Goal: Find contact information: Find contact information

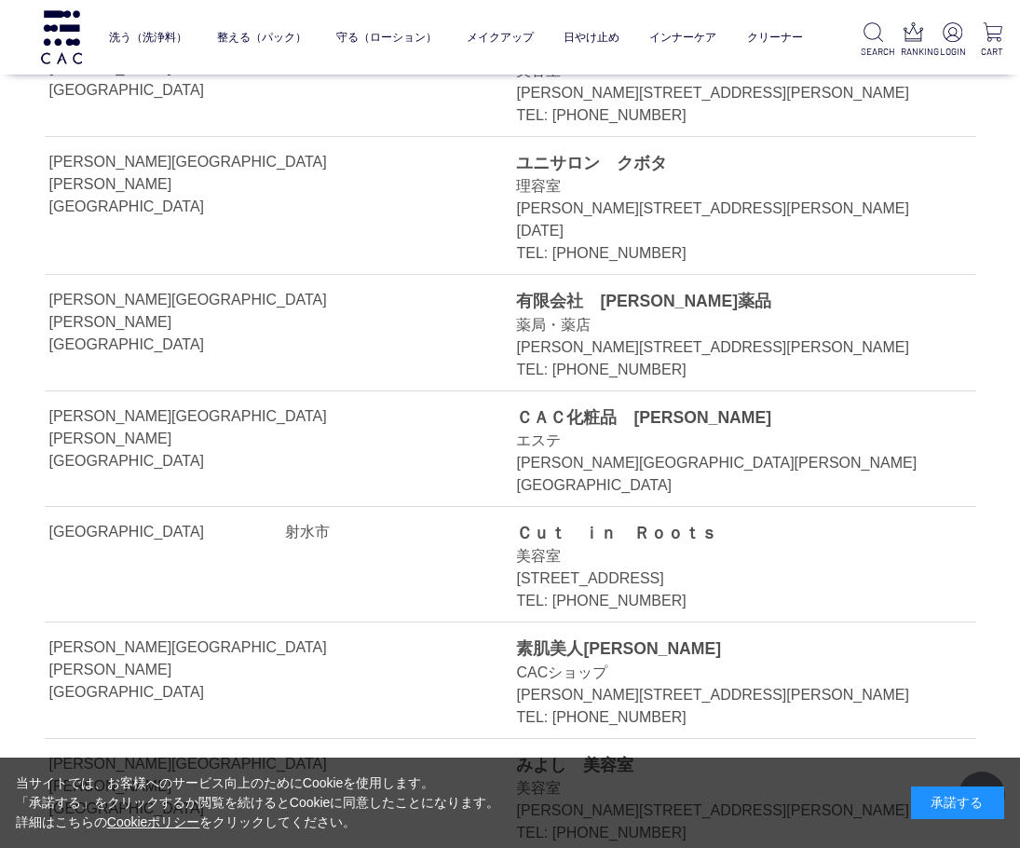
scroll to position [25053, 0]
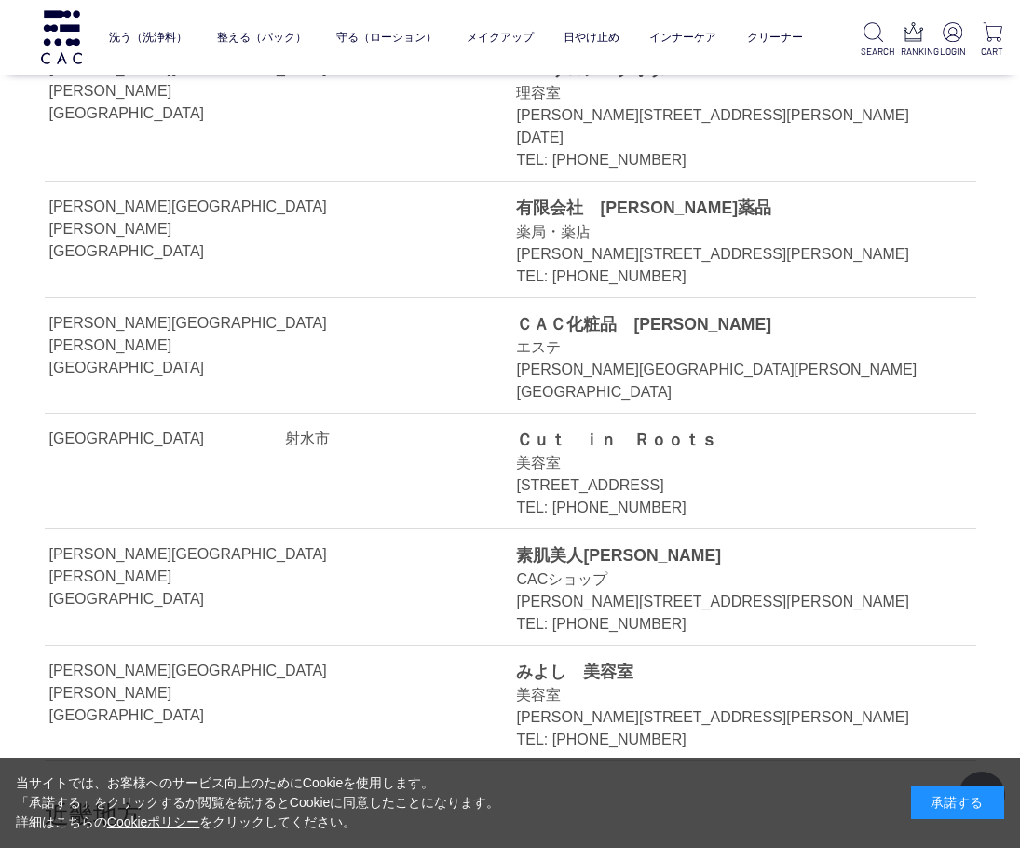
drag, startPoint x: 563, startPoint y: 332, endPoint x: 632, endPoint y: 332, distance: 68.9
copy div "[PHONE_NUMBER]"
drag, startPoint x: 515, startPoint y: 300, endPoint x: 664, endPoint y: 304, distance: 149.1
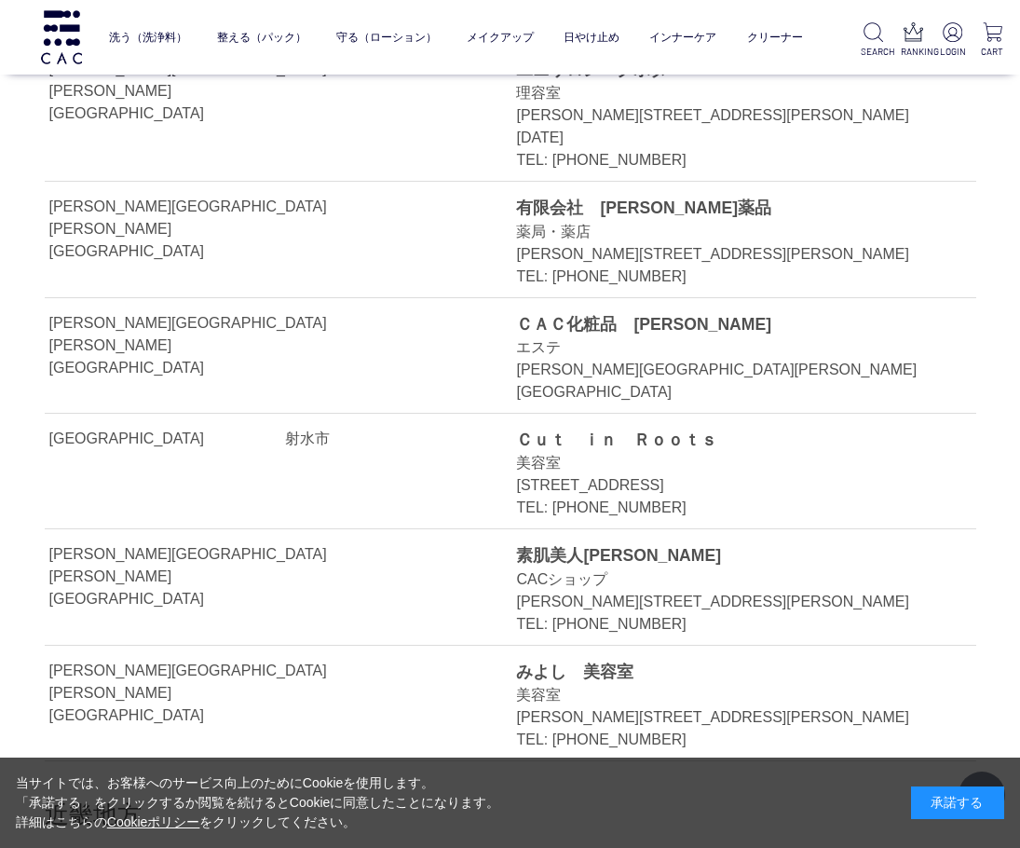
drag, startPoint x: 520, startPoint y: 305, endPoint x: 767, endPoint y: 306, distance: 247.7
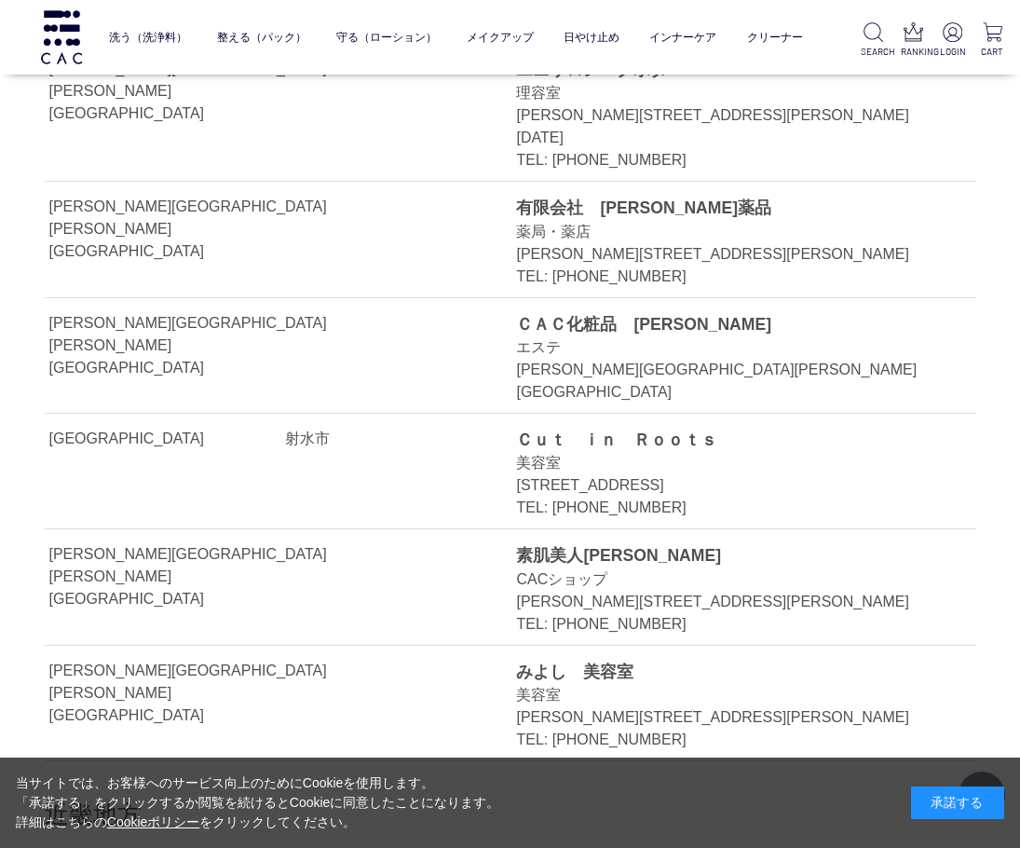
copy div "[STREET_ADDRESS][PERSON_NAME][PERSON_NAME]"
drag, startPoint x: 517, startPoint y: 255, endPoint x: 692, endPoint y: 250, distance: 175.2
copy div "ＡｑｕａＳｔｏｎｅ"
drag, startPoint x: 525, startPoint y: 278, endPoint x: 585, endPoint y: 278, distance: 59.6
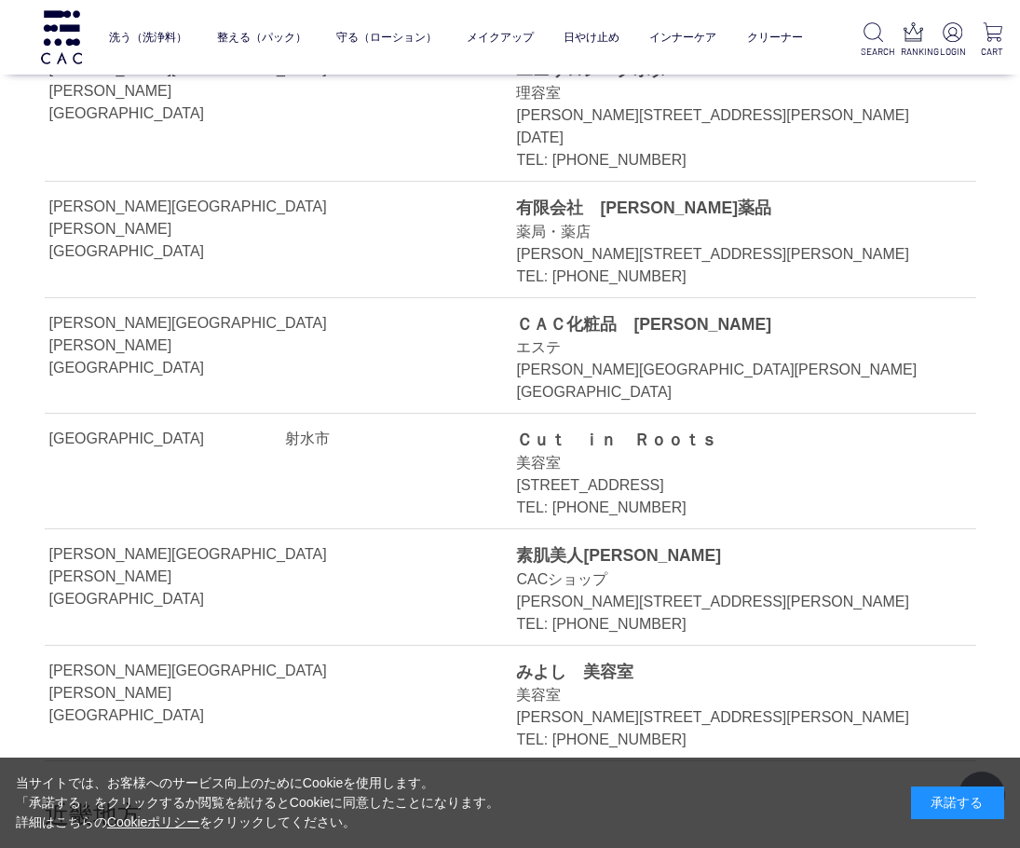
drag, startPoint x: 519, startPoint y: 280, endPoint x: 578, endPoint y: 281, distance: 59.6
copy div "エステ"
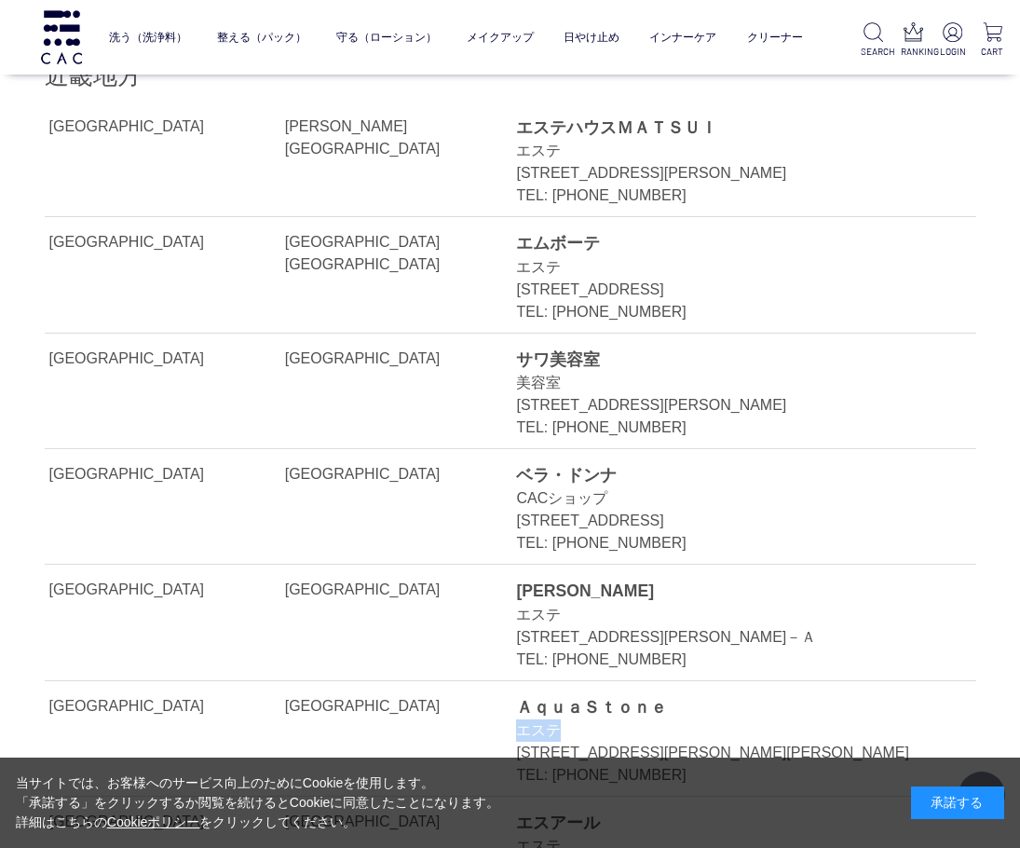
scroll to position [25891, 0]
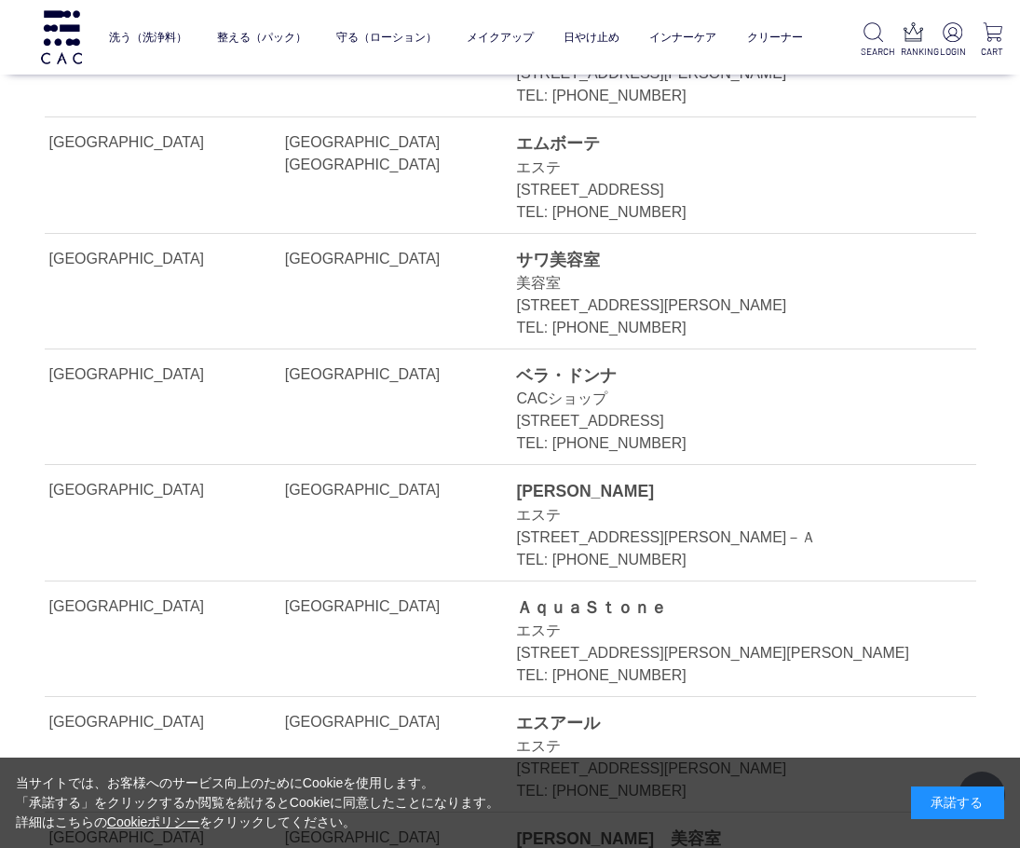
drag, startPoint x: 562, startPoint y: 299, endPoint x: 662, endPoint y: 304, distance: 100.7
copy ul "[PHONE_NUMBER]"
drag, startPoint x: 518, startPoint y: 275, endPoint x: 758, endPoint y: 282, distance: 240.4
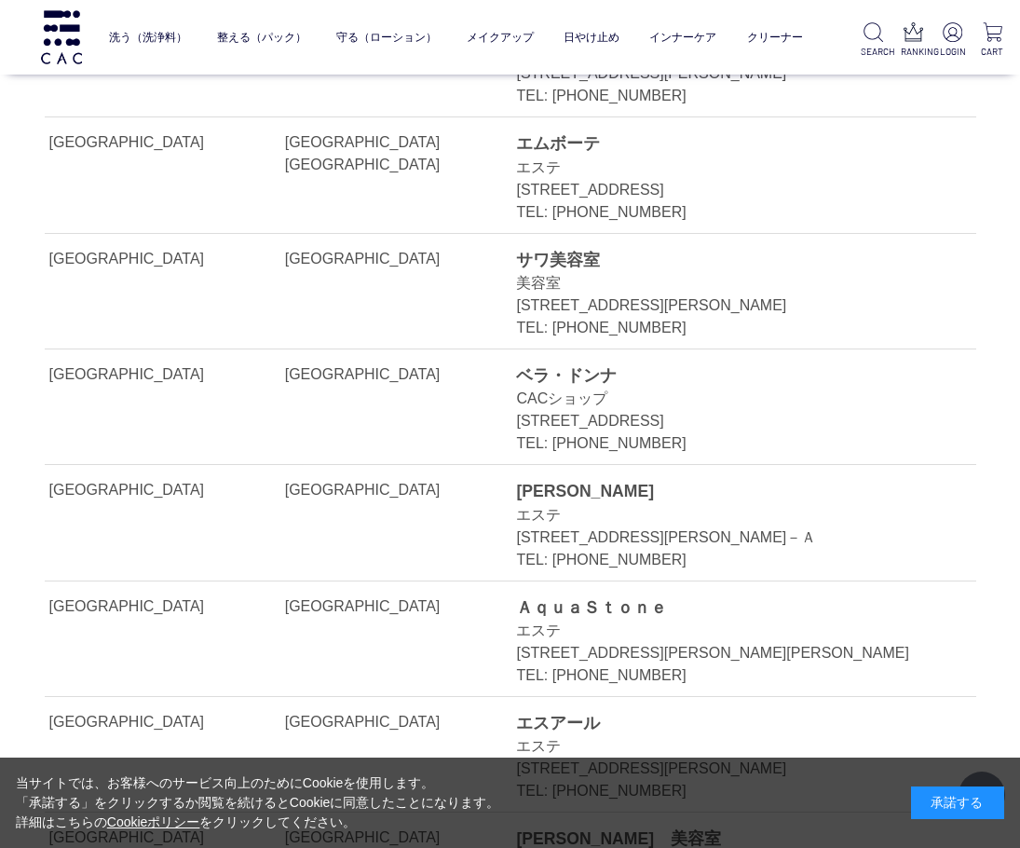
copy div "[STREET_ADDRESS][PERSON_NAME][DEMOGRAPHIC_DATA]"
drag, startPoint x: 514, startPoint y: 228, endPoint x: 671, endPoint y: 223, distance: 156.6
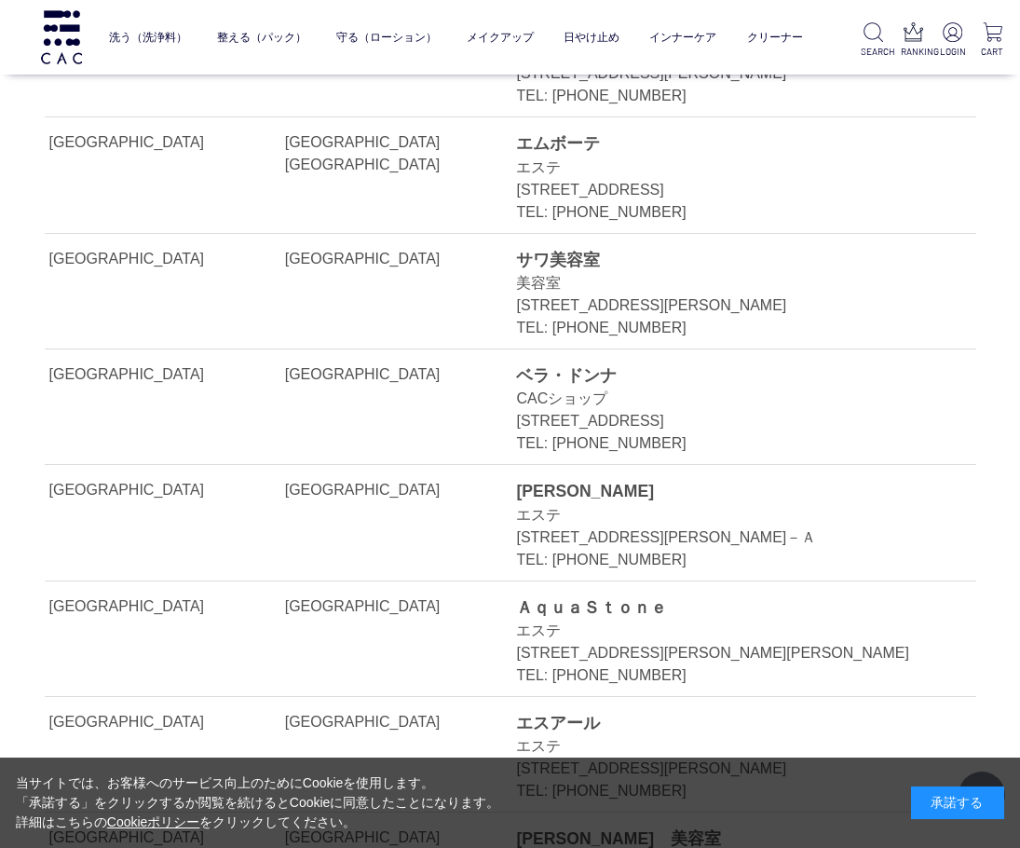
drag, startPoint x: 522, startPoint y: 224, endPoint x: 681, endPoint y: 225, distance: 159.3
copy div "Ｓｏｔｔｏ　Ｖｏｃｅ"
drag, startPoint x: 519, startPoint y: 253, endPoint x: 600, endPoint y: 253, distance: 81.0
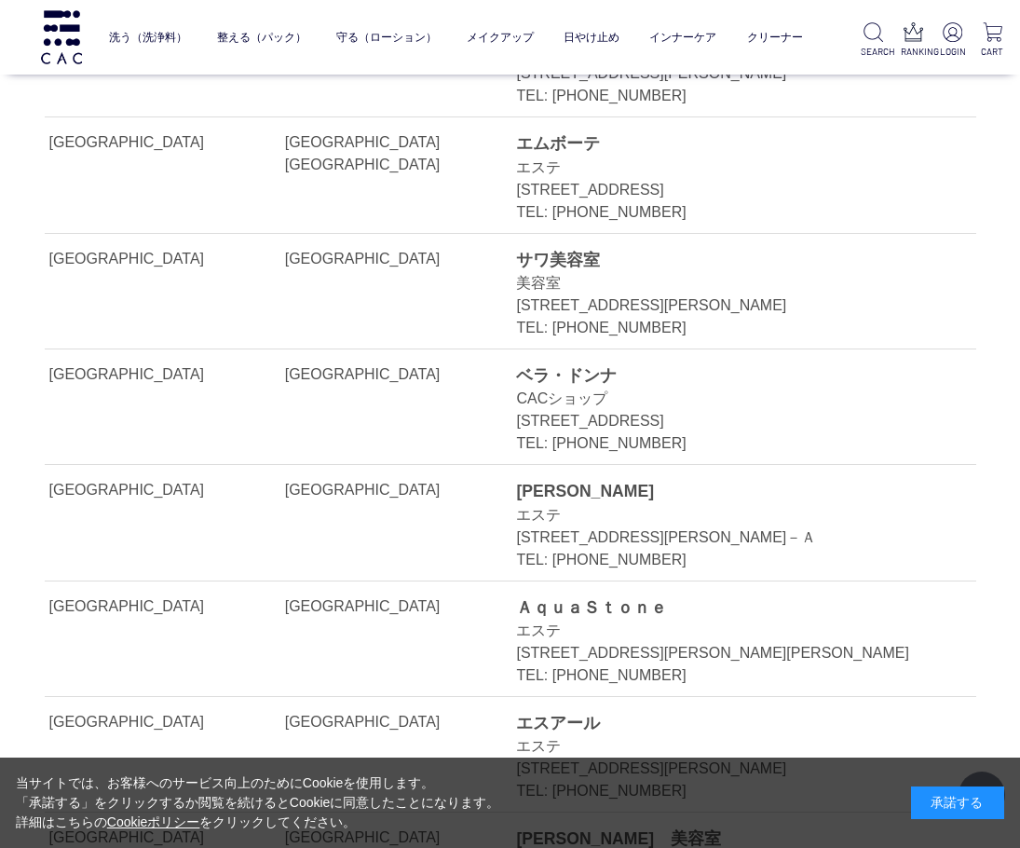
copy div "CACショップ"
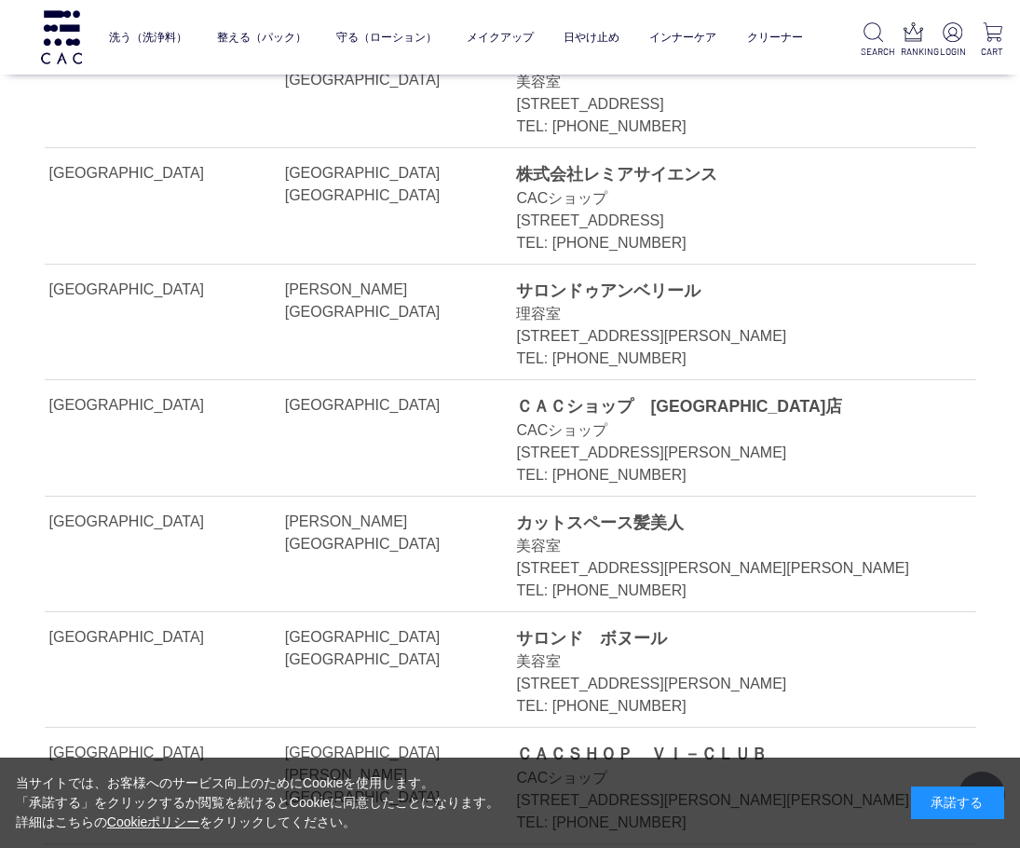
scroll to position [29244, 0]
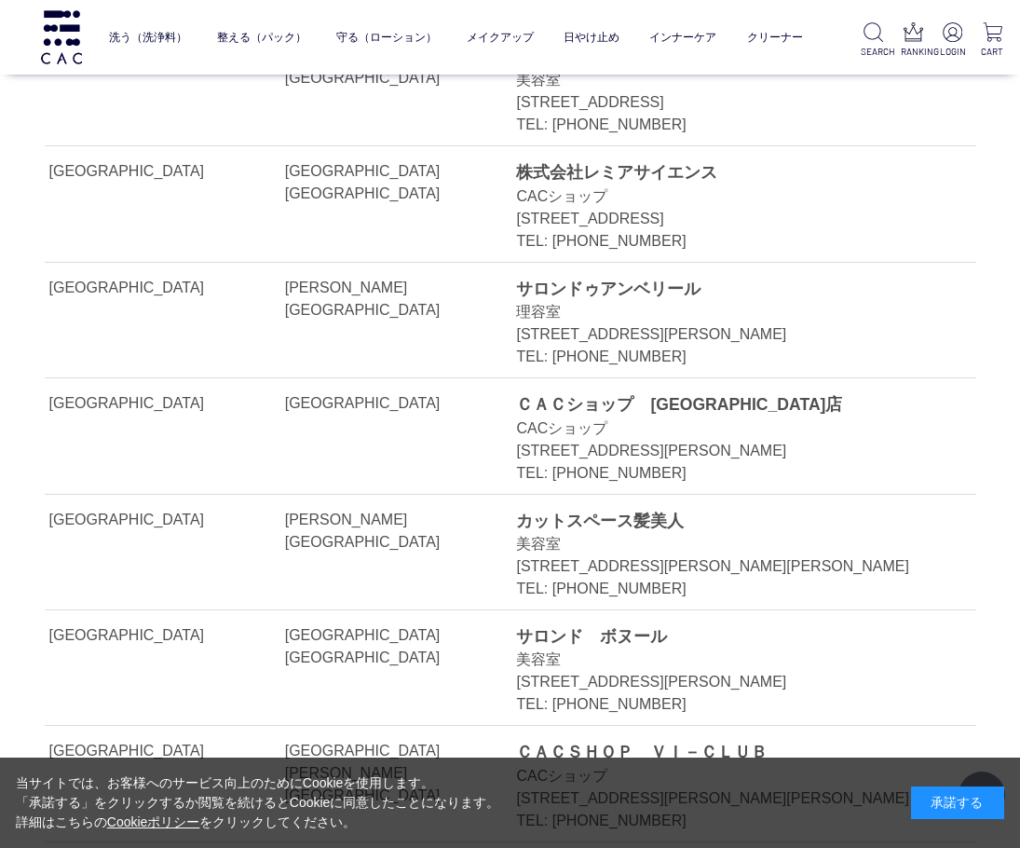
drag, startPoint x: 564, startPoint y: 424, endPoint x: 650, endPoint y: 427, distance: 85.8
copy div "[PHONE_NUMBER]"
drag, startPoint x: 515, startPoint y: 400, endPoint x: 729, endPoint y: 402, distance: 214.2
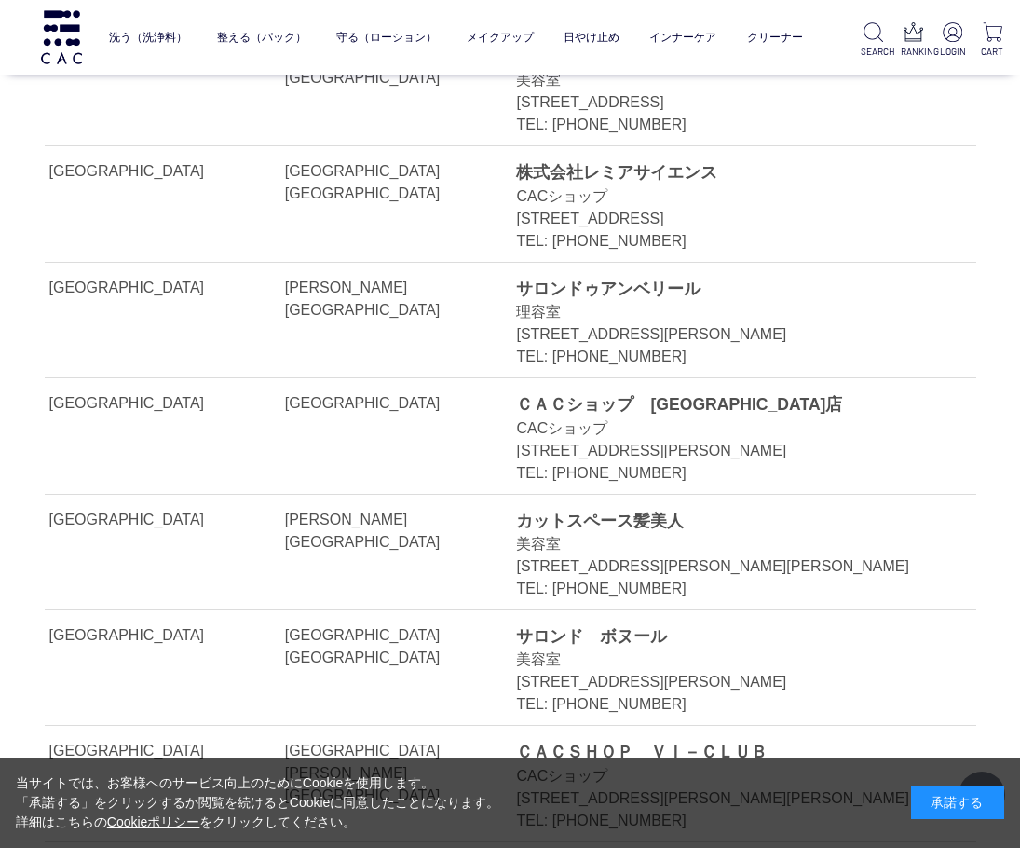
drag, startPoint x: 523, startPoint y: 402, endPoint x: 733, endPoint y: 401, distance: 209.6
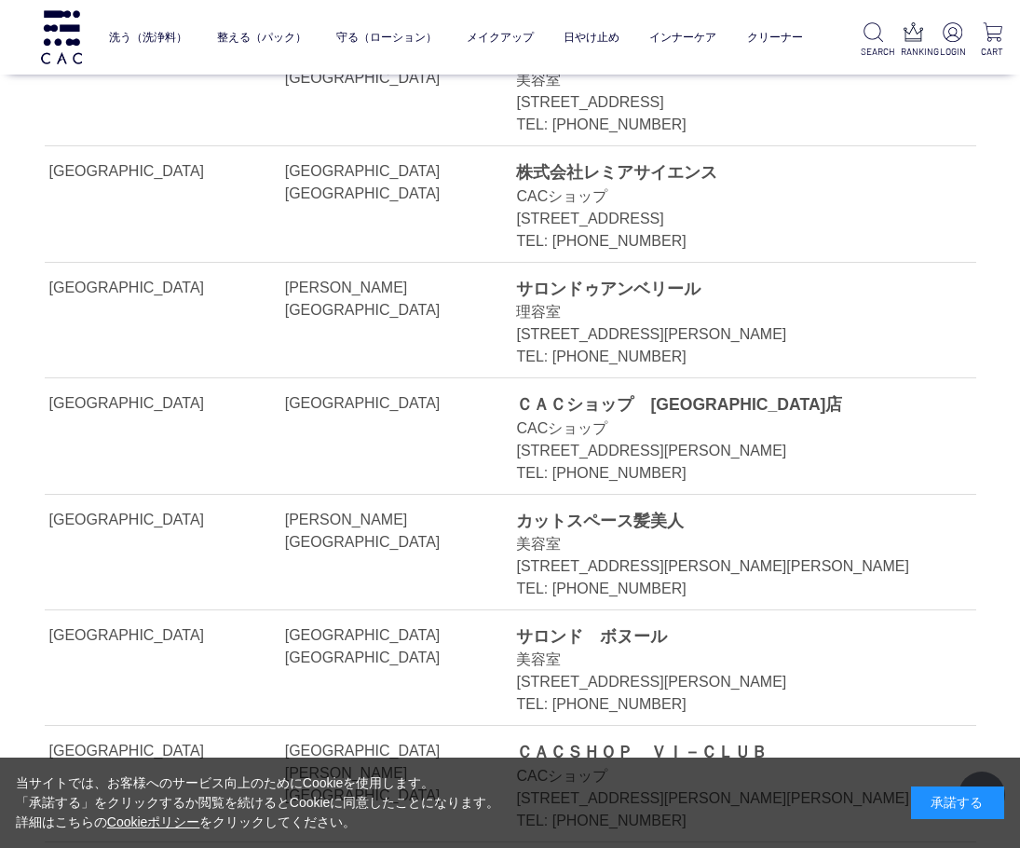
copy div "[STREET_ADDRESS][PERSON_NAME][PERSON_NAME]"
drag, startPoint x: 518, startPoint y: 353, endPoint x: 628, endPoint y: 343, distance: 110.4
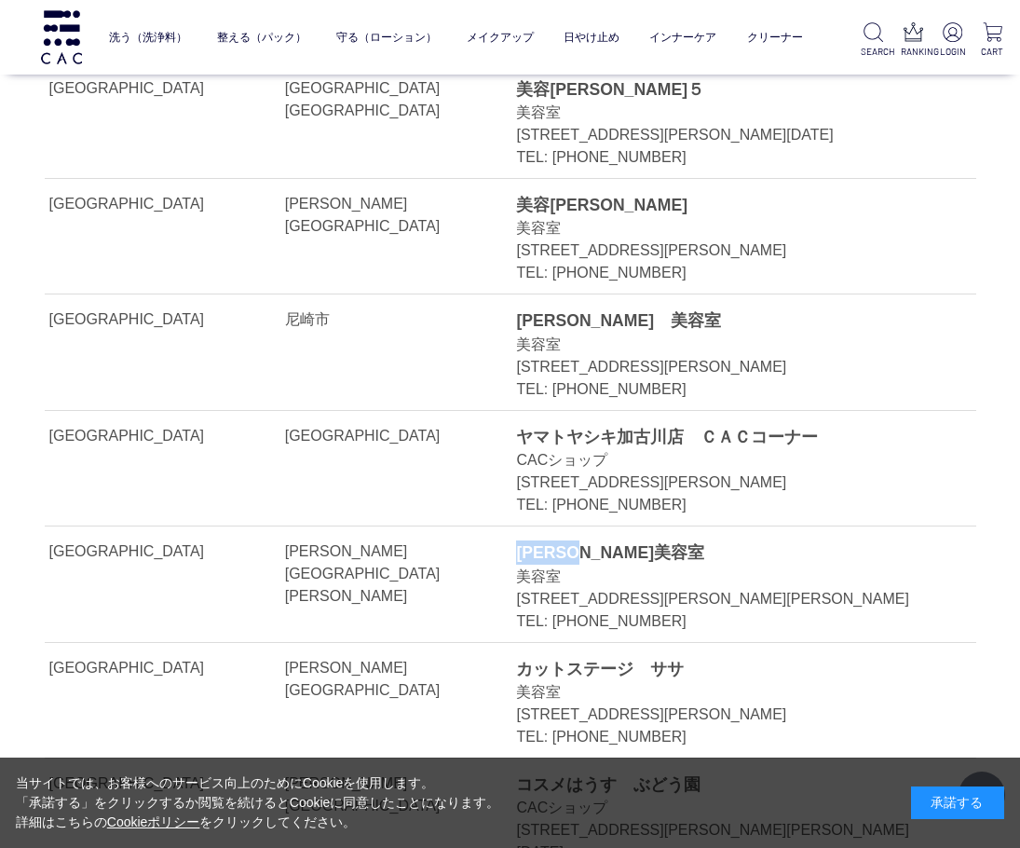
scroll to position [30268, 0]
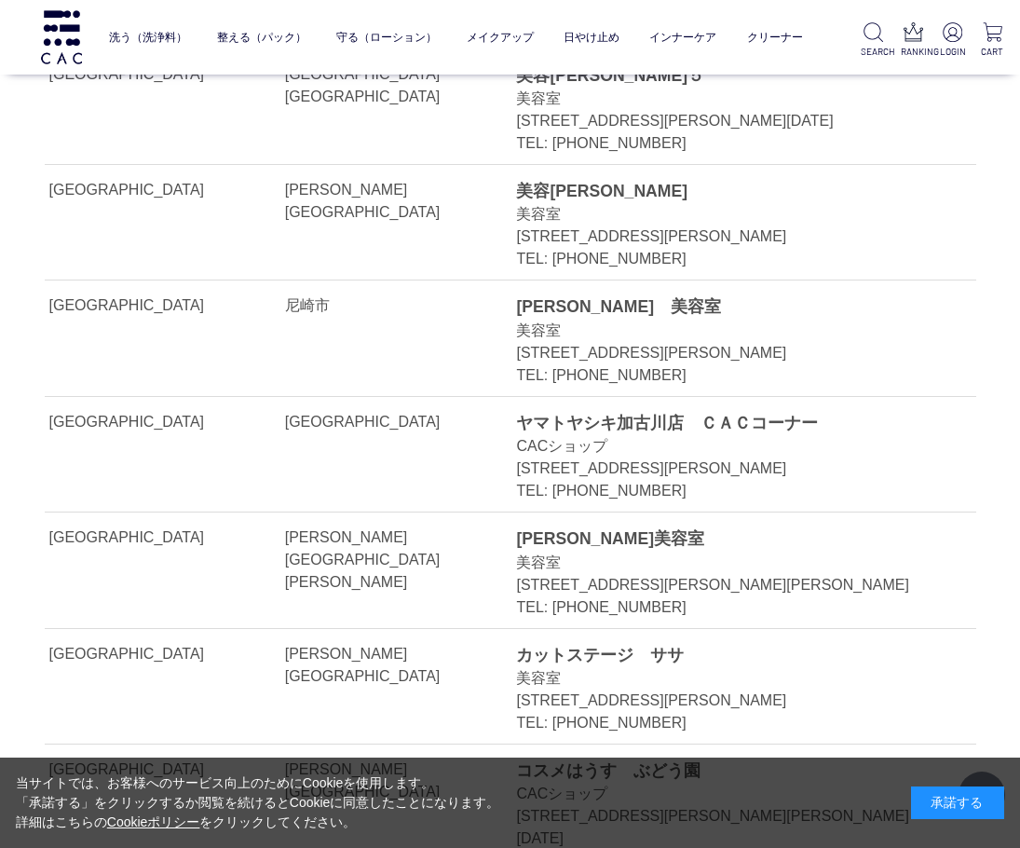
drag, startPoint x: 563, startPoint y: 523, endPoint x: 648, endPoint y: 520, distance: 85.8
drag, startPoint x: 522, startPoint y: 496, endPoint x: 787, endPoint y: 483, distance: 265.7
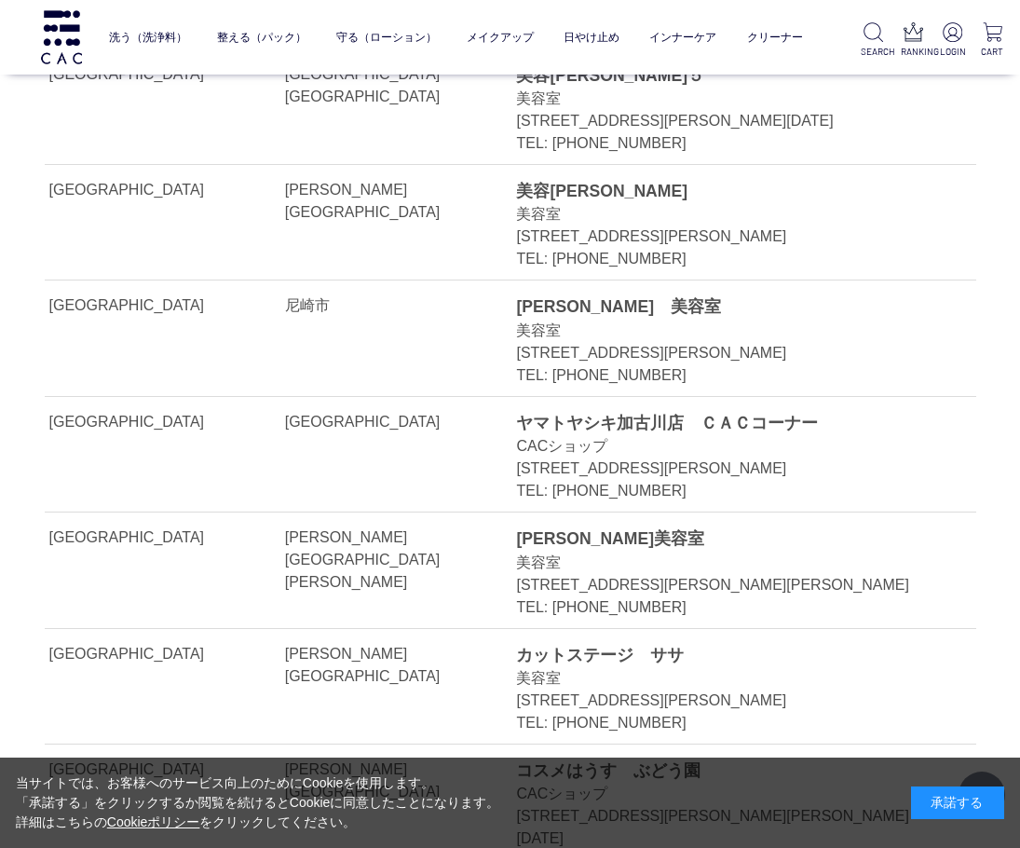
drag, startPoint x: 516, startPoint y: 446, endPoint x: 855, endPoint y: 444, distance: 339.0
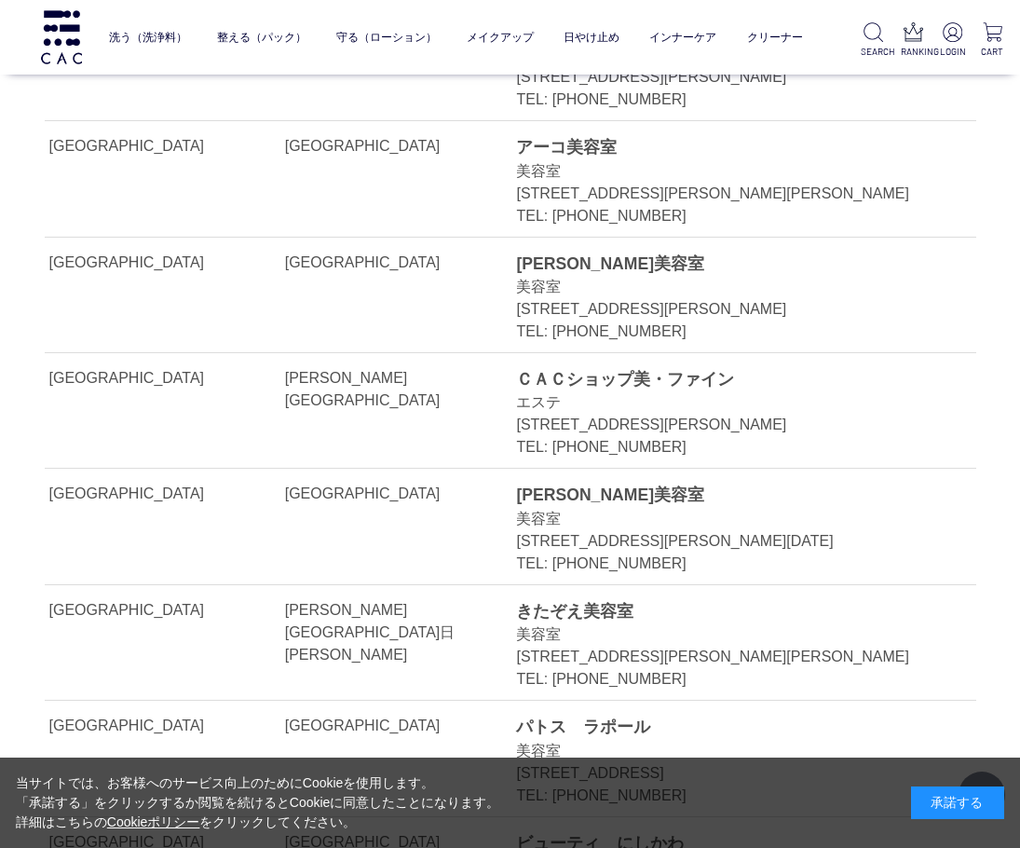
scroll to position [33528, 0]
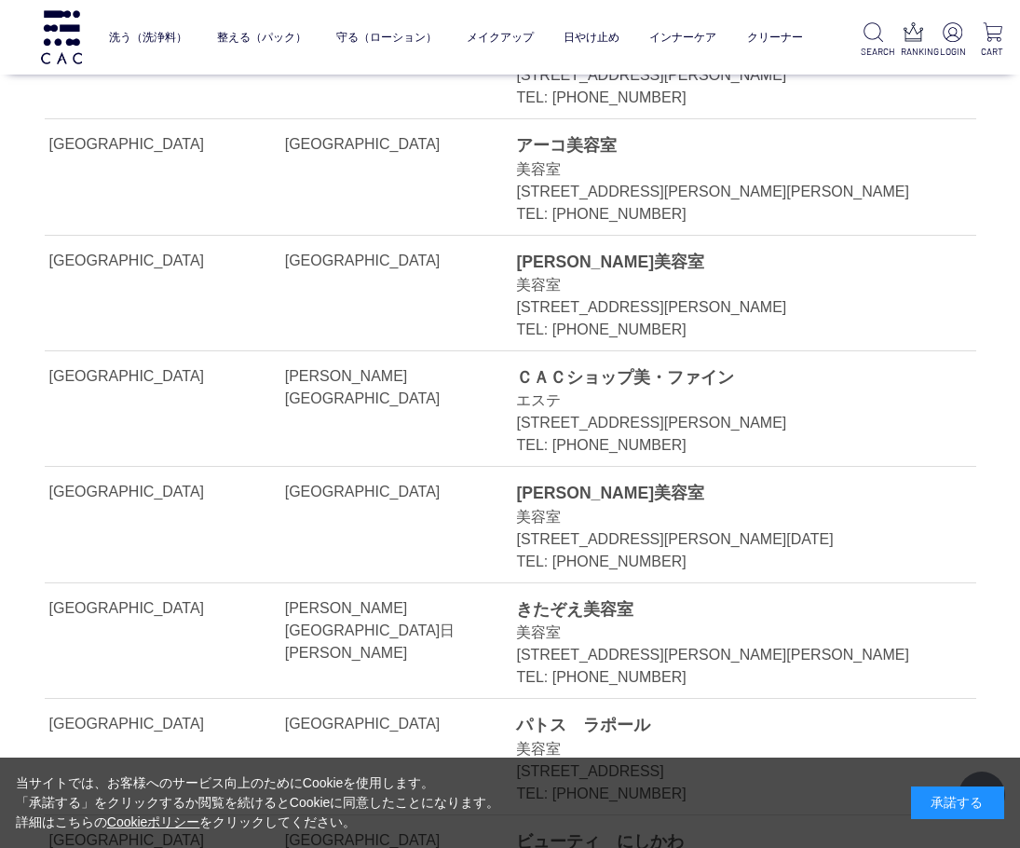
drag, startPoint x: 563, startPoint y: 452, endPoint x: 642, endPoint y: 449, distance: 78.3
drag, startPoint x: 527, startPoint y: 427, endPoint x: 730, endPoint y: 424, distance: 203.1
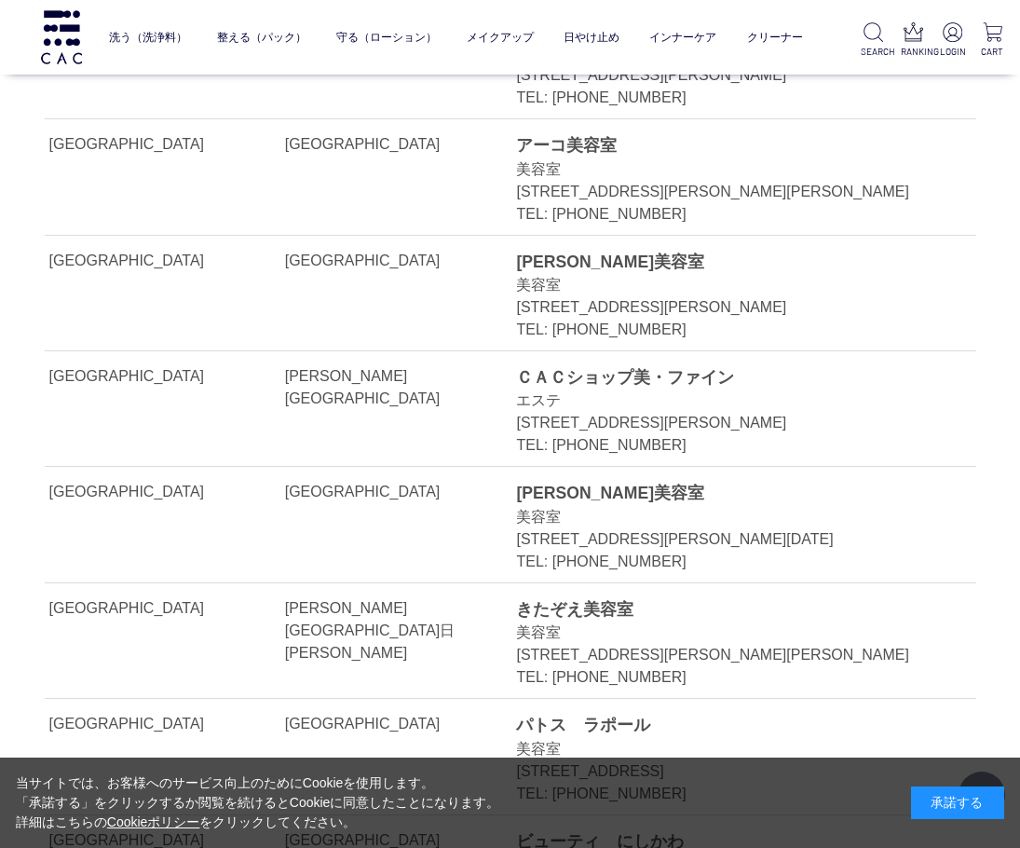
drag, startPoint x: 521, startPoint y: 381, endPoint x: 649, endPoint y: 380, distance: 128.5
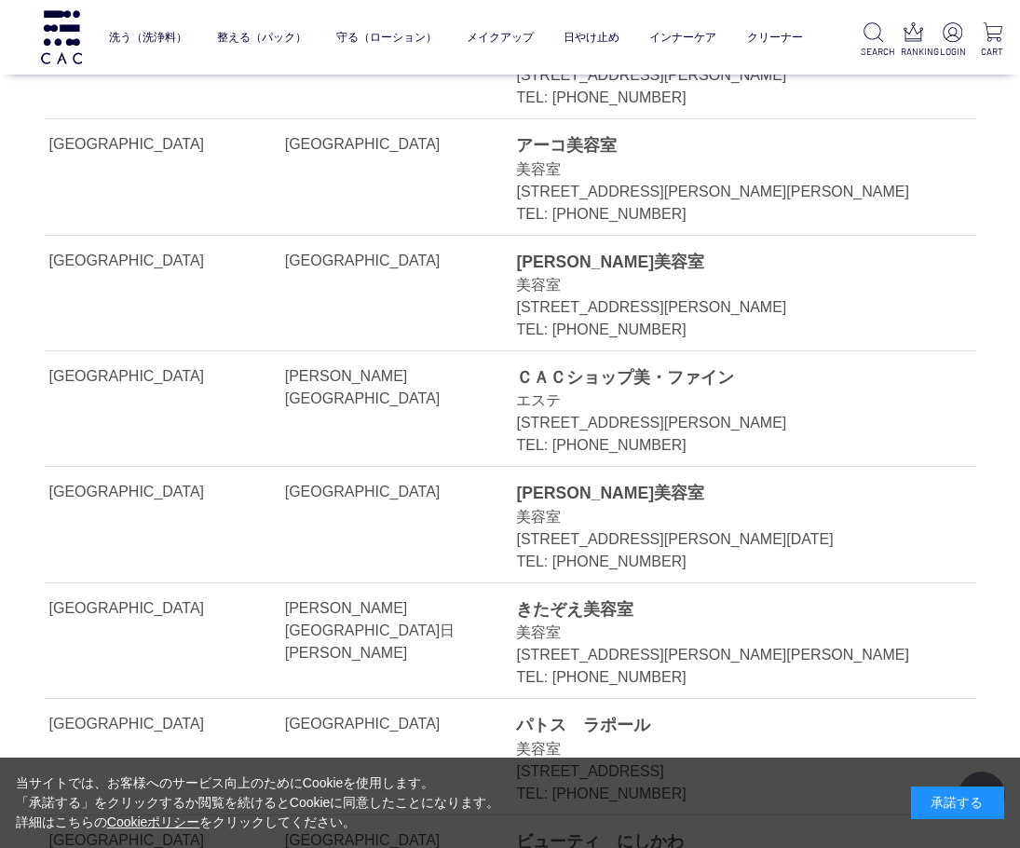
drag, startPoint x: 520, startPoint y: 409, endPoint x: 568, endPoint y: 413, distance: 48.6
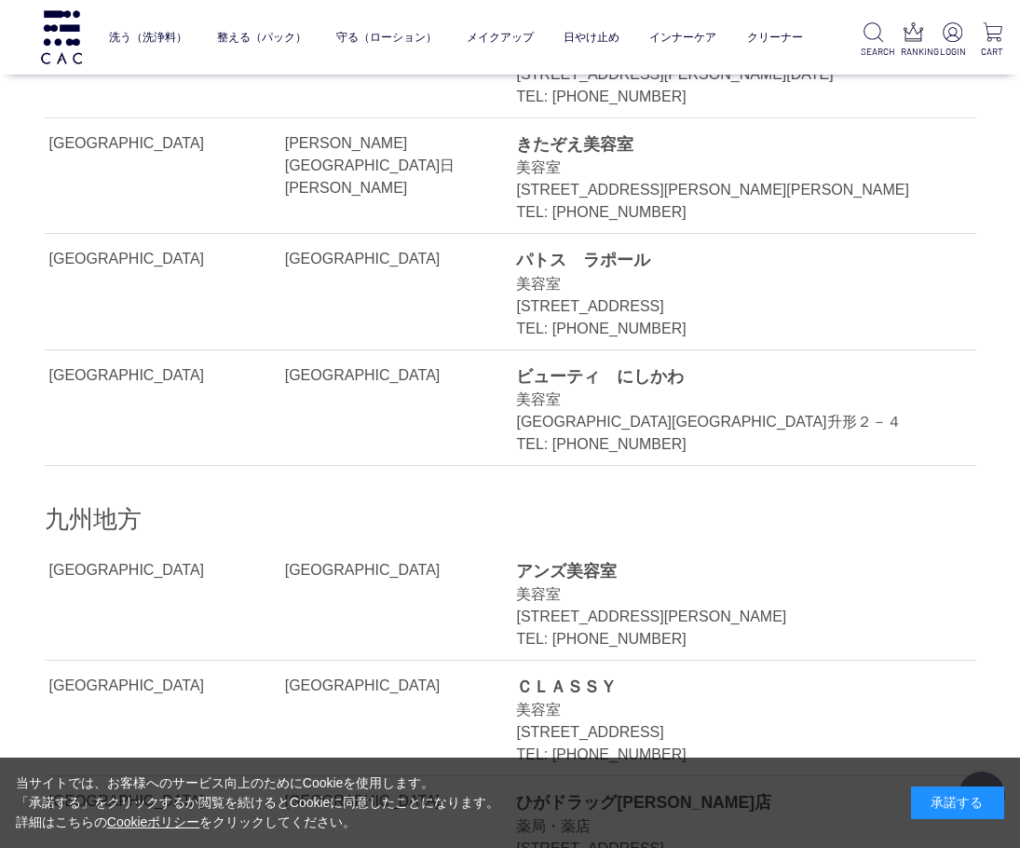
scroll to position [34180, 0]
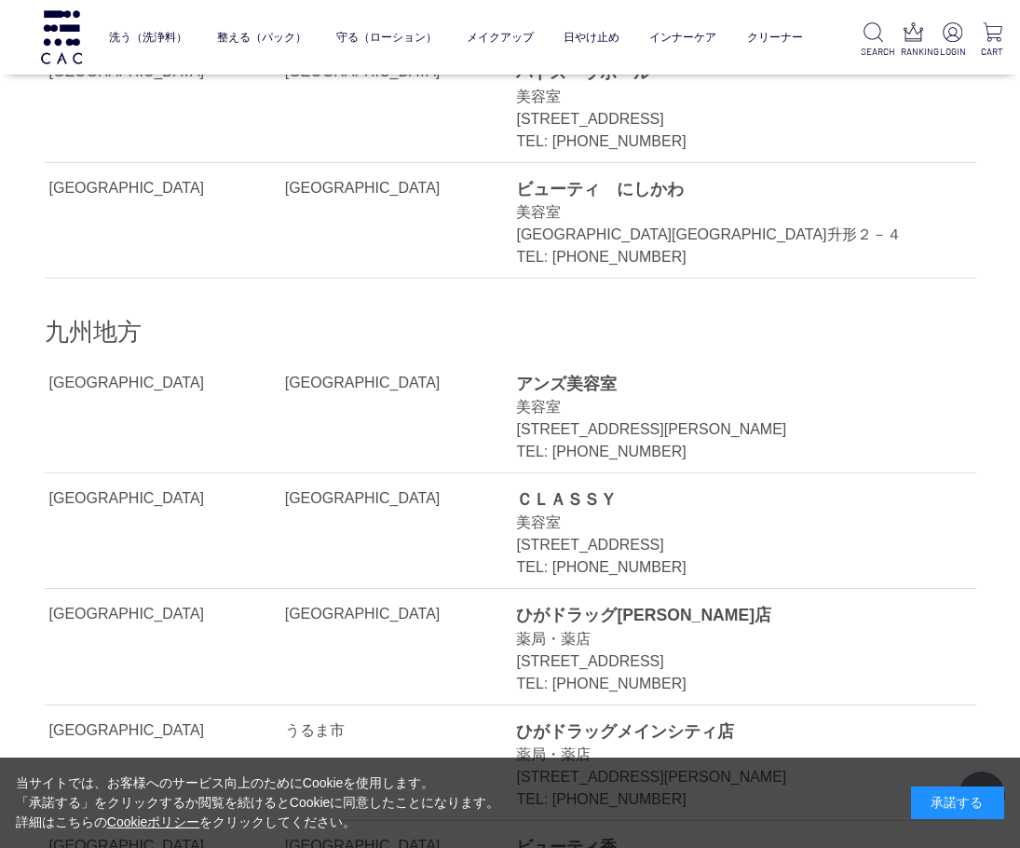
drag, startPoint x: 562, startPoint y: 377, endPoint x: 636, endPoint y: 380, distance: 74.6
drag, startPoint x: 521, startPoint y: 356, endPoint x: 772, endPoint y: 354, distance: 251.5
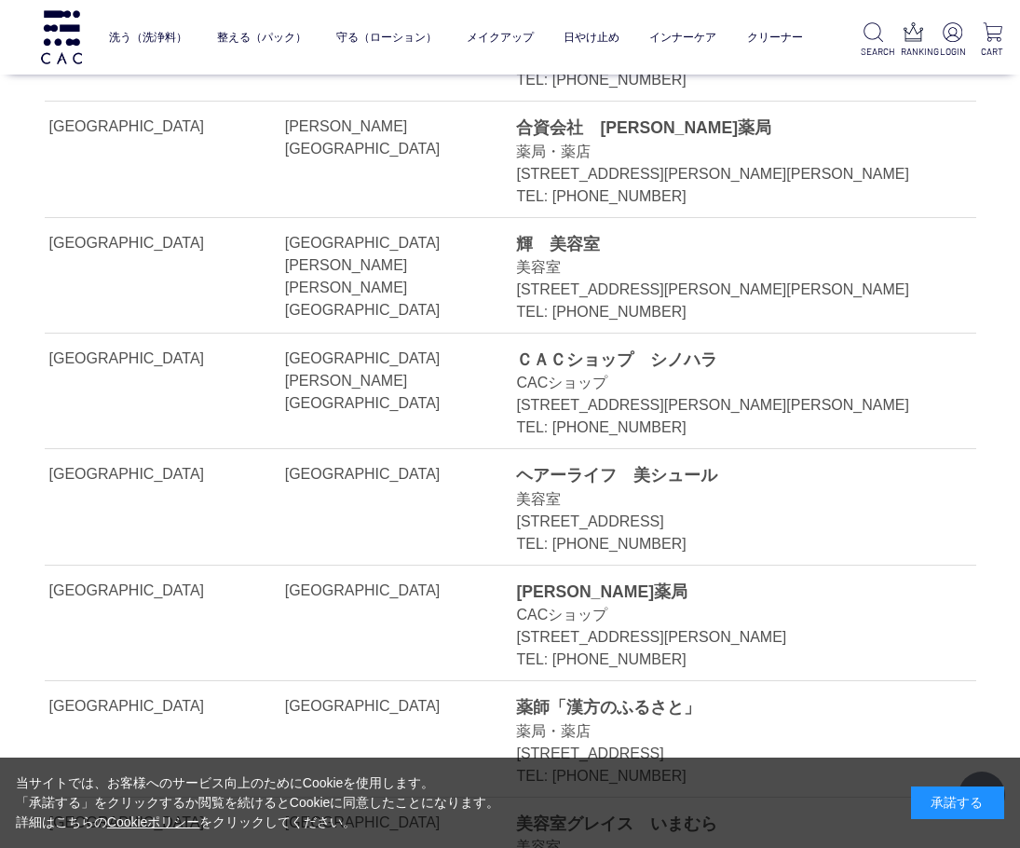
scroll to position [36508, 0]
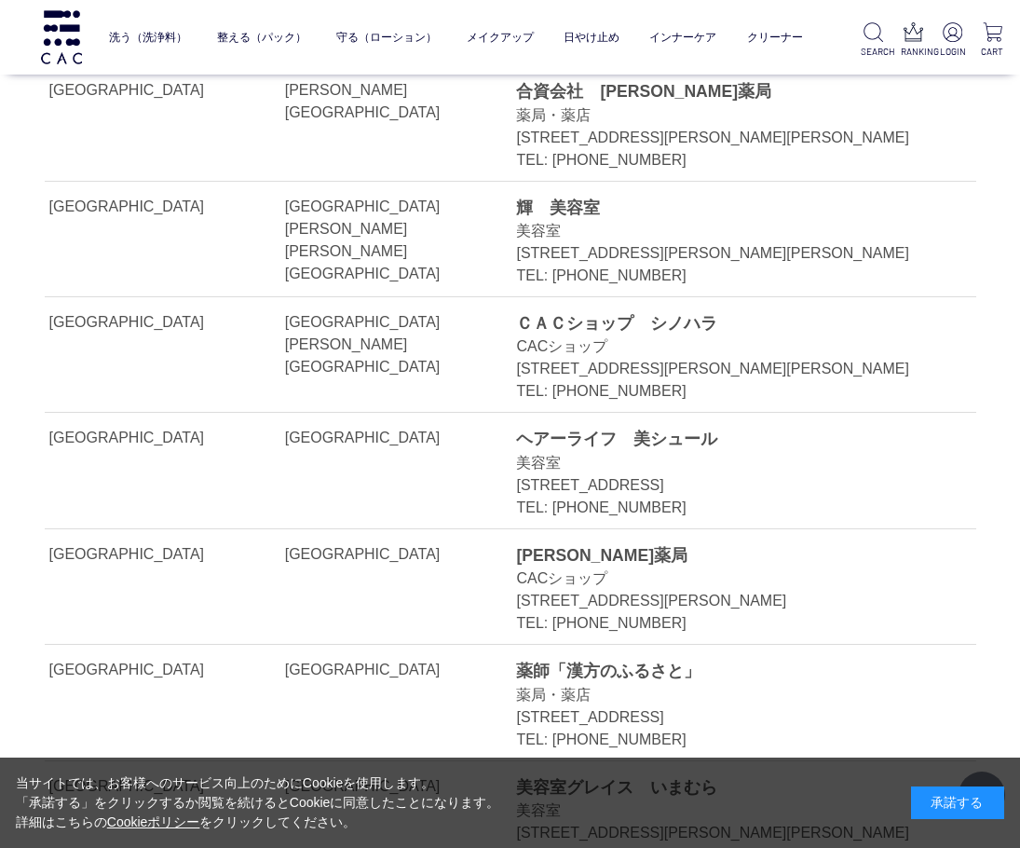
drag, startPoint x: 567, startPoint y: 363, endPoint x: 646, endPoint y: 362, distance: 79.2
drag, startPoint x: 519, startPoint y: 341, endPoint x: 734, endPoint y: 340, distance: 215.1
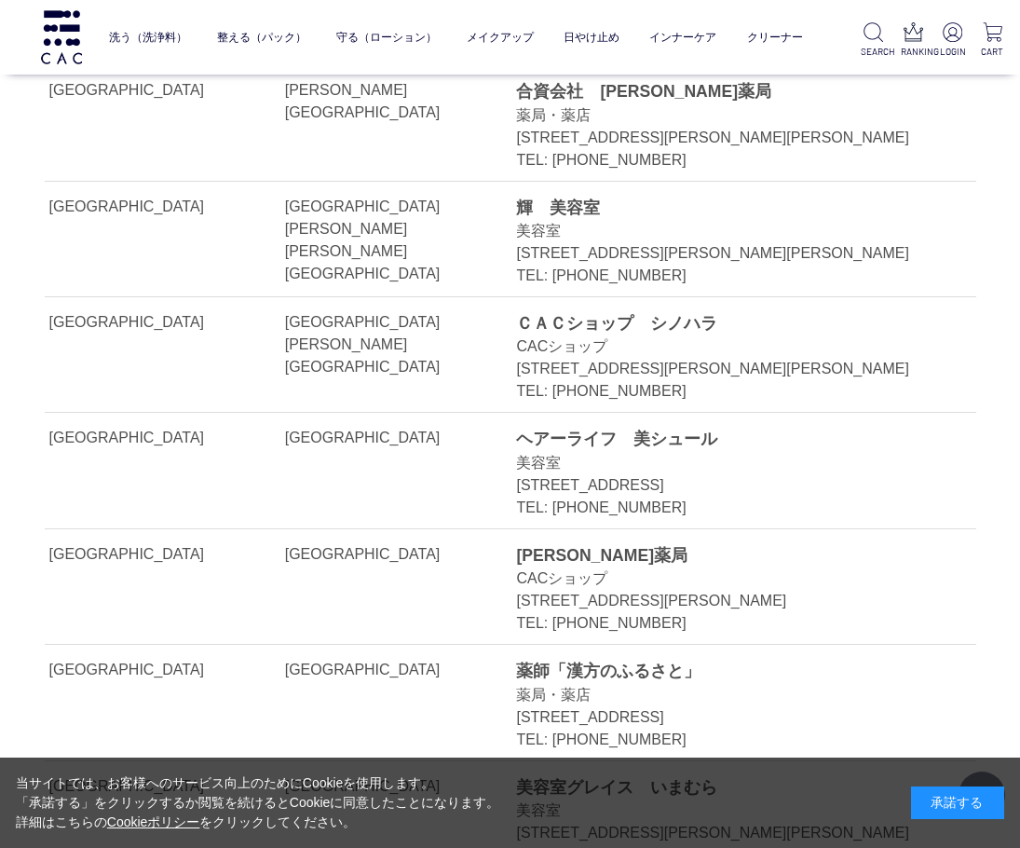
drag, startPoint x: 523, startPoint y: 295, endPoint x: 580, endPoint y: 293, distance: 56.8
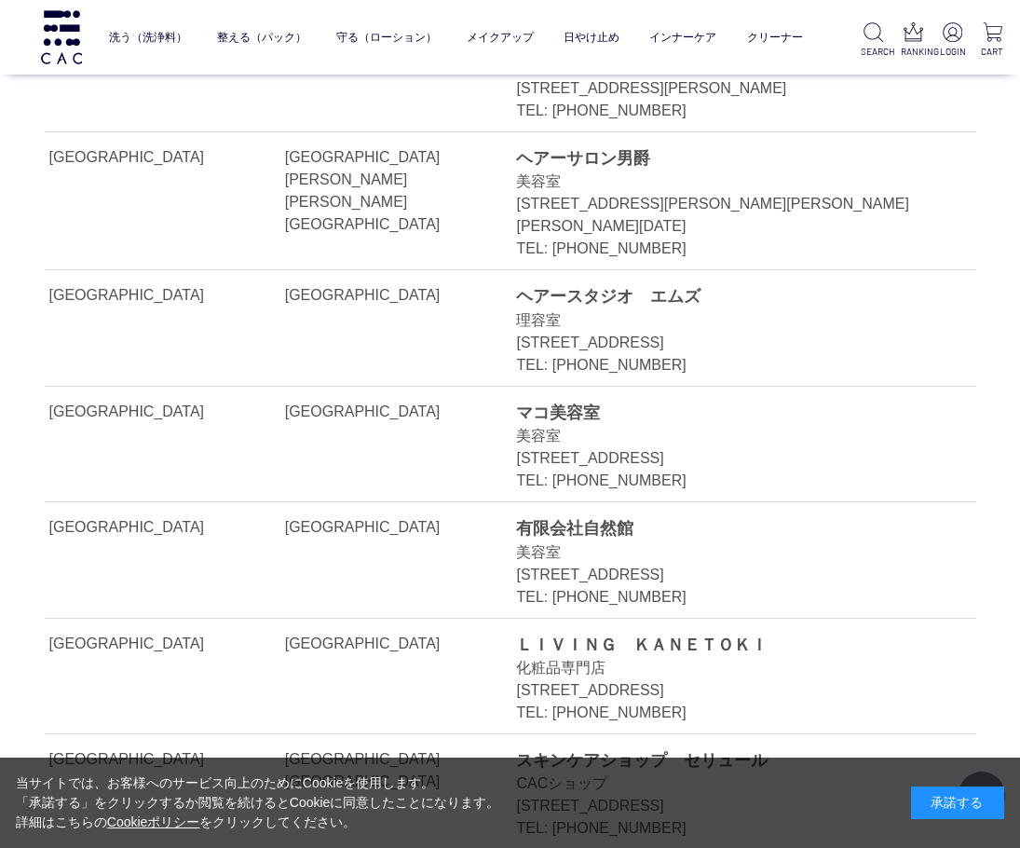
scroll to position [38836, 0]
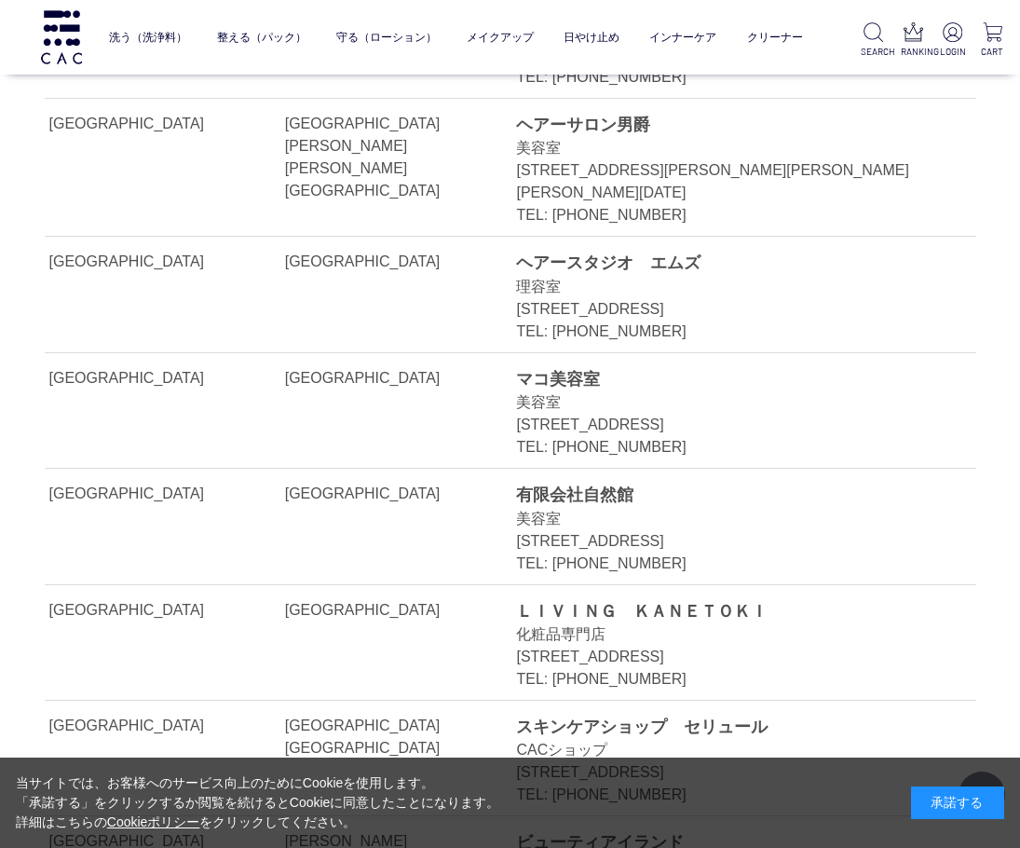
drag, startPoint x: 566, startPoint y: 403, endPoint x: 661, endPoint y: 407, distance: 95.1
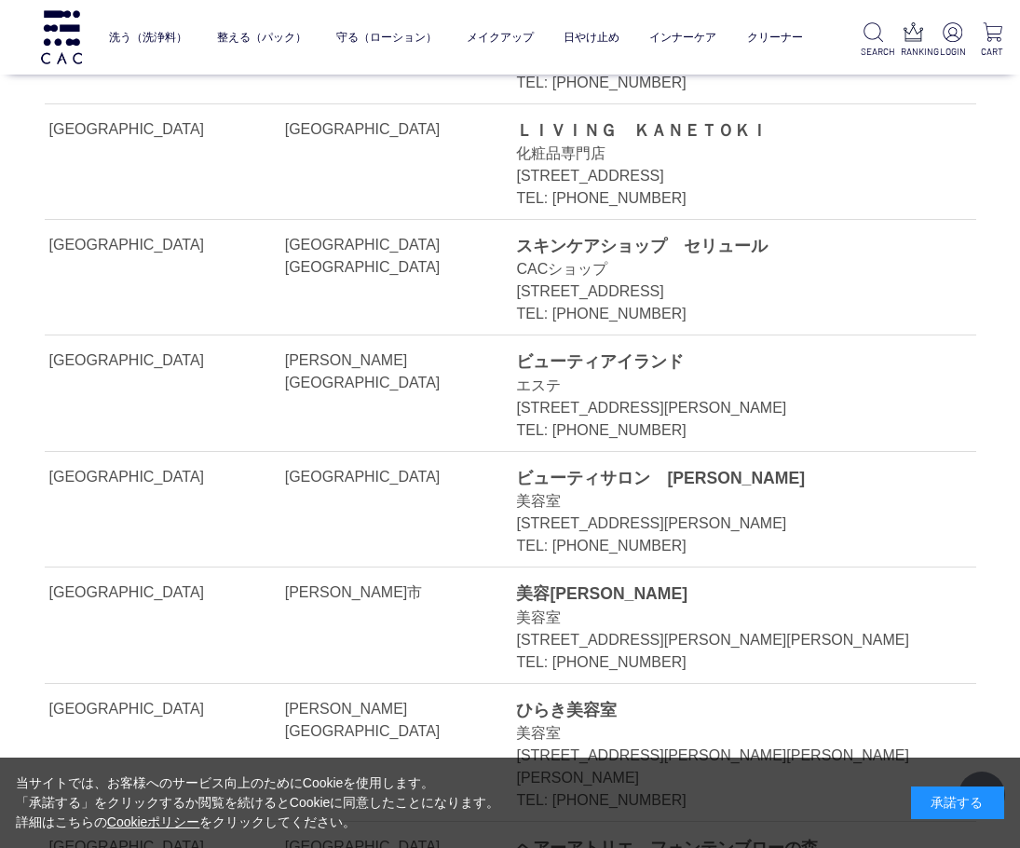
scroll to position [39488, 0]
